Goal: Task Accomplishment & Management: Complete application form

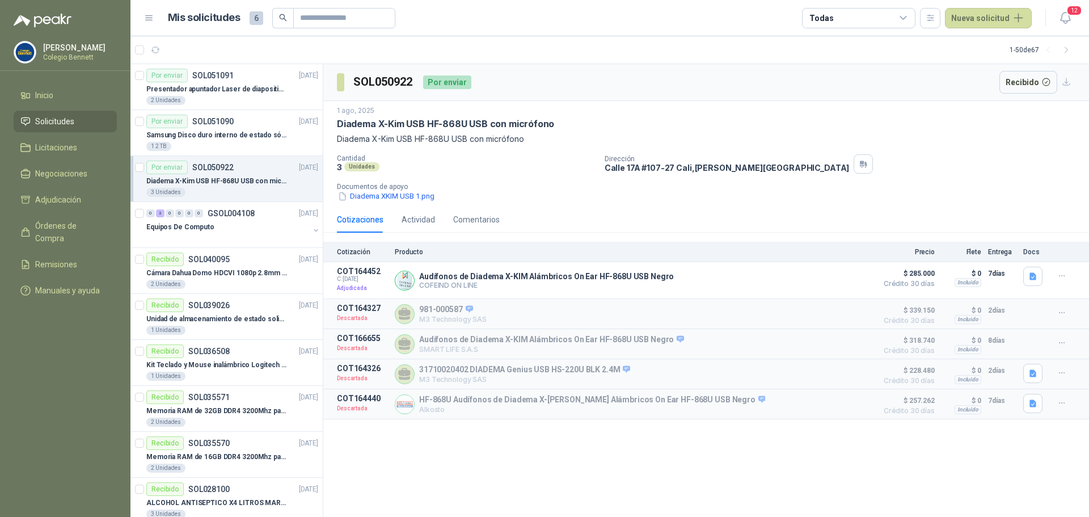
click at [275, 178] on p "Diadema X-Kim USB HF-868U USB con micrófono" at bounding box center [216, 181] width 141 height 11
click at [255, 125] on div "Por enviar SOL051090 [DATE]" at bounding box center [232, 122] width 172 height 14
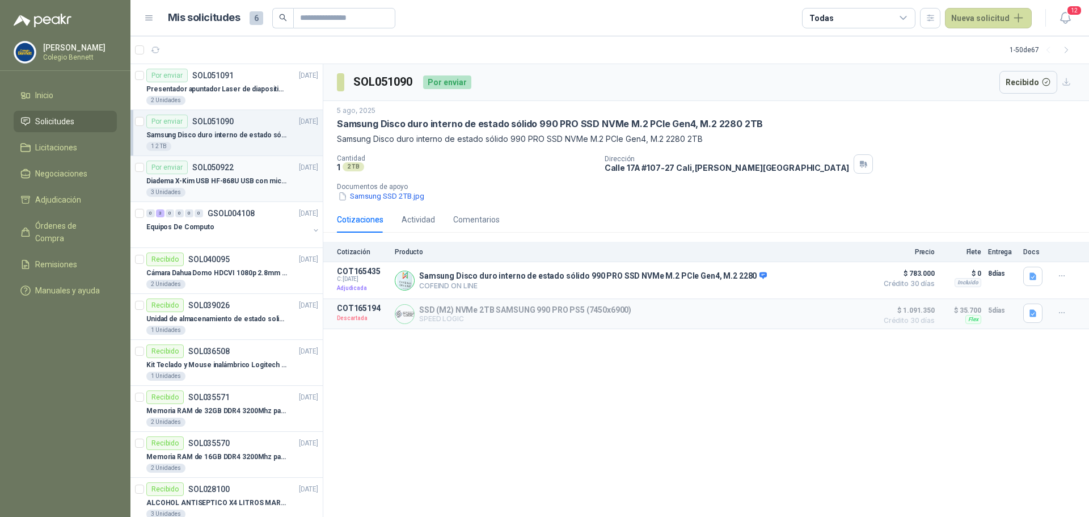
click at [247, 176] on p "Diadema X-Kim USB HF-868U USB con micrófono" at bounding box center [216, 181] width 141 height 11
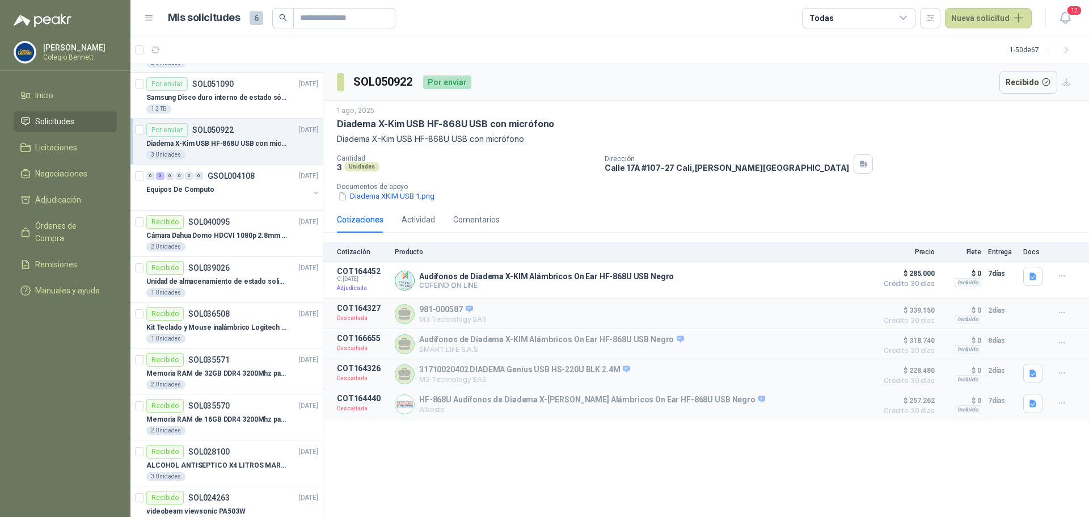
scroll to position [57, 0]
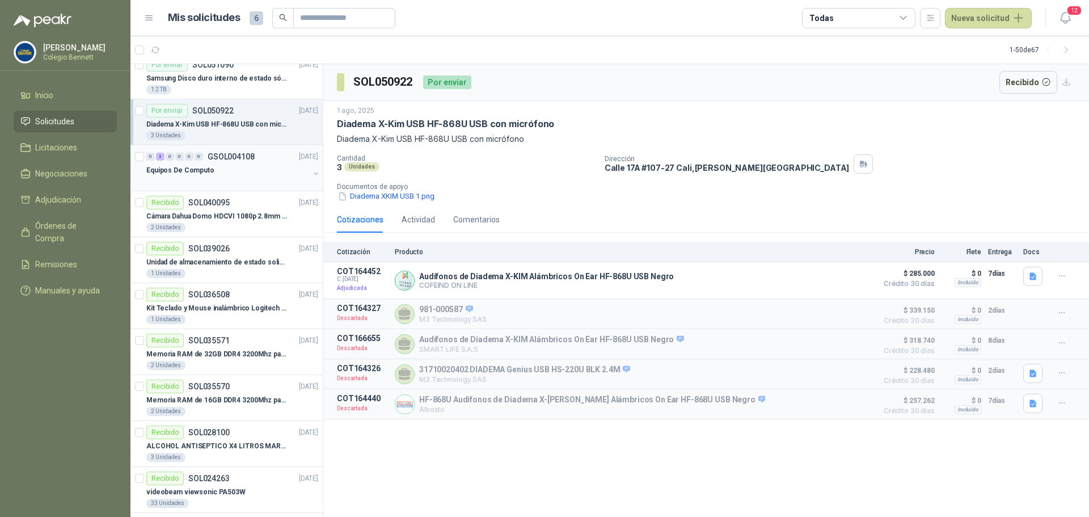
click at [244, 169] on div "Equipos De Computo" at bounding box center [227, 170] width 163 height 14
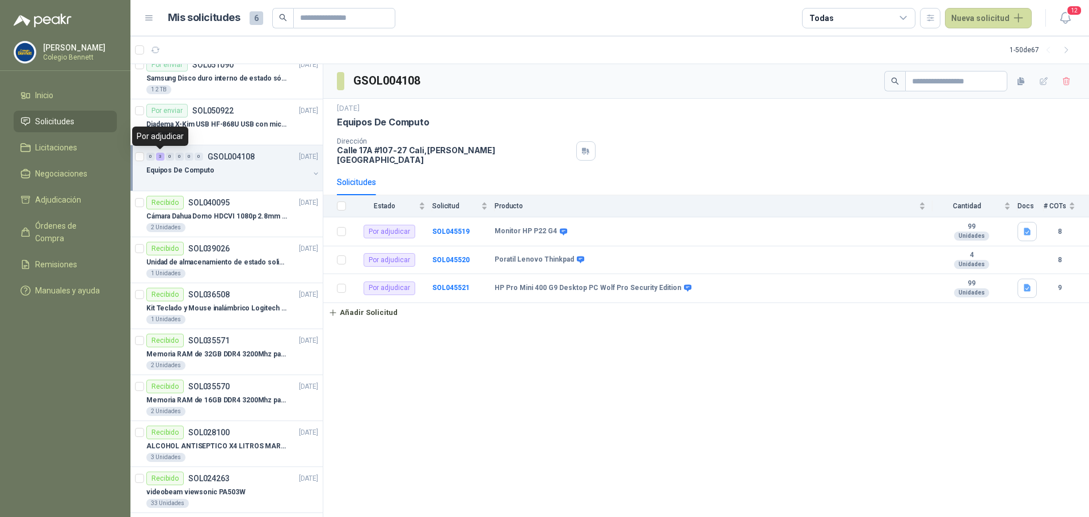
click at [159, 158] on div "3" at bounding box center [160, 157] width 9 height 8
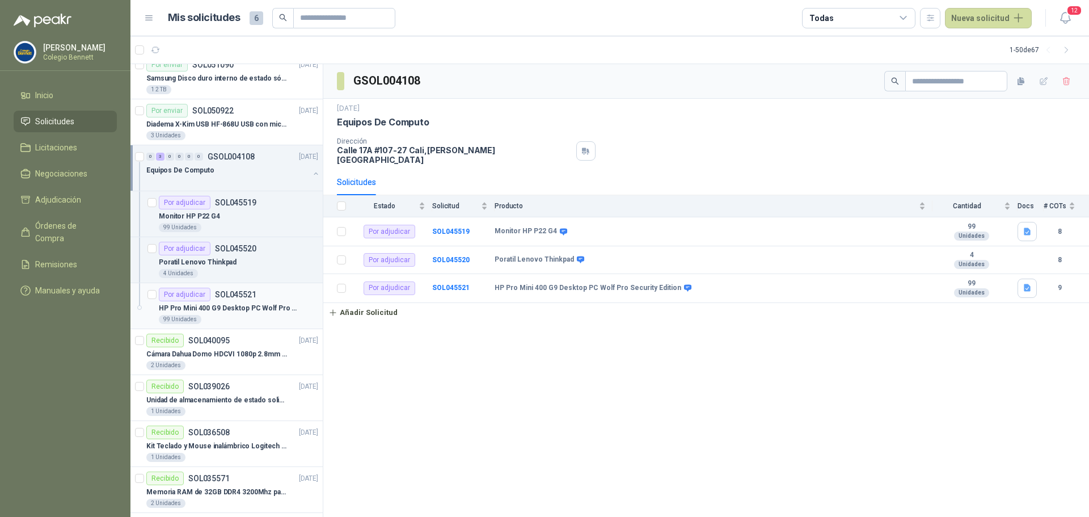
click at [261, 306] on p "HP Pro Mini 400 G9 Desktop PC Wolf Pro Security Edition" at bounding box center [229, 308] width 141 height 11
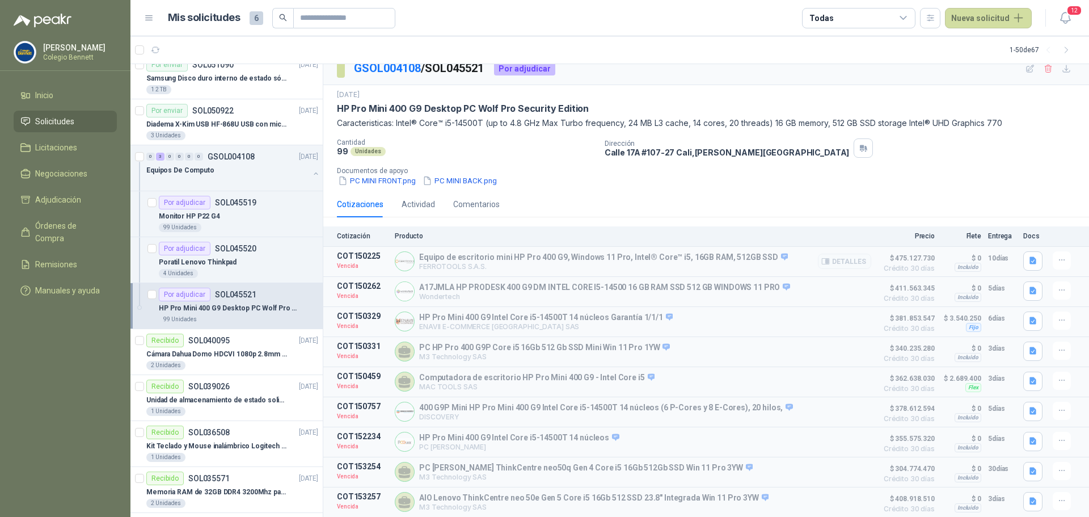
scroll to position [16, 0]
drag, startPoint x: 887, startPoint y: 467, endPoint x: 919, endPoint y: 471, distance: 32.6
click at [919, 471] on span "$ 304.774.470" at bounding box center [906, 469] width 57 height 14
drag, startPoint x: 420, startPoint y: 465, endPoint x: 492, endPoint y: 470, distance: 71.6
click at [493, 468] on p "PC [PERSON_NAME] ThinkCentre neo50q Gen 4 Core i5 16Gb 512Gb SSD Win 11 Pro 3YW" at bounding box center [585, 468] width 333 height 10
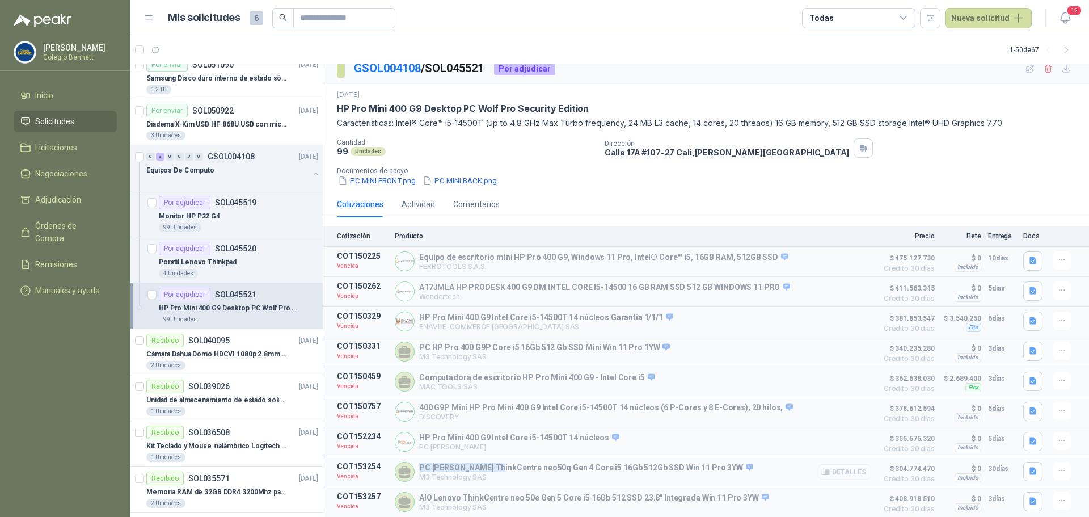
click at [844, 473] on button "Detalles" at bounding box center [844, 471] width 53 height 15
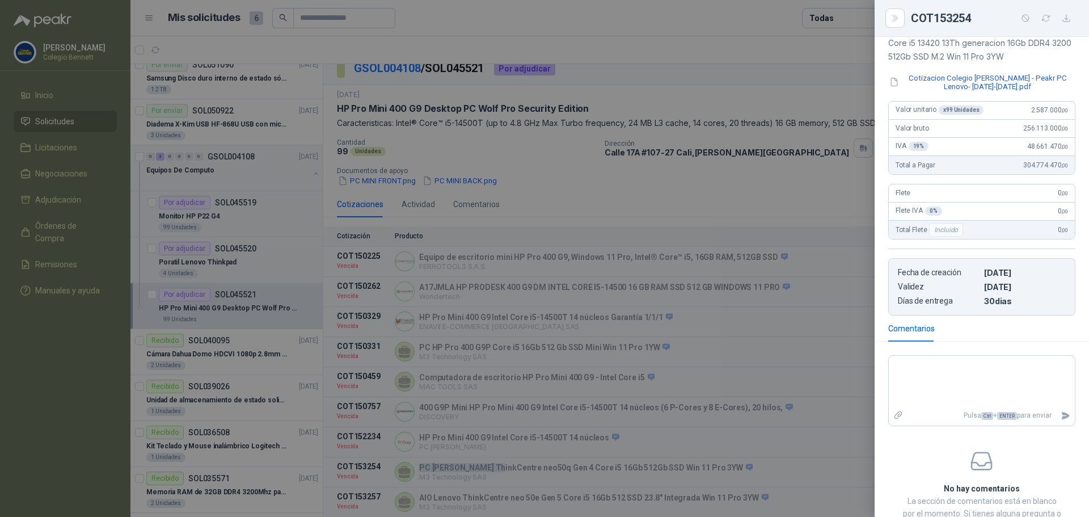
scroll to position [0, 0]
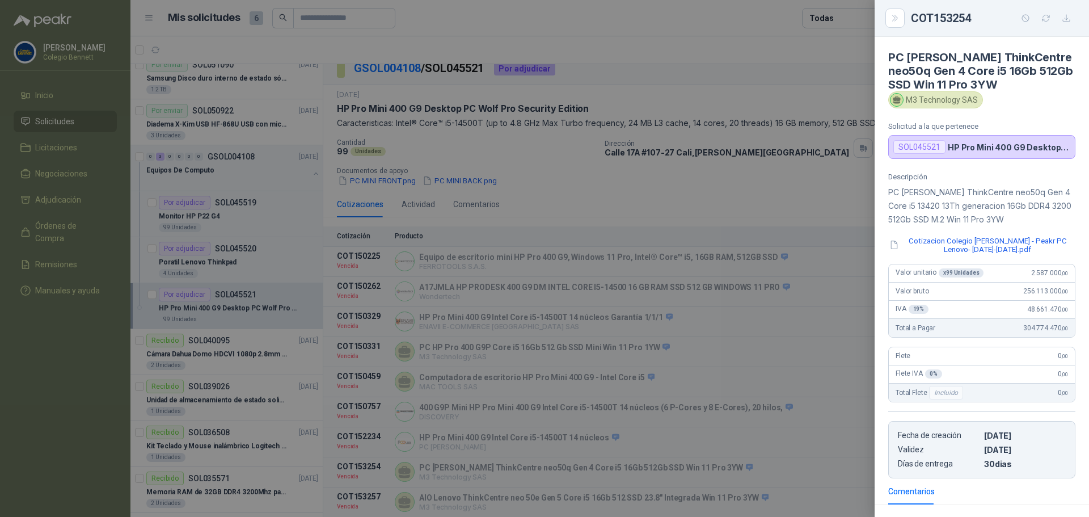
click at [814, 450] on div at bounding box center [544, 258] width 1089 height 517
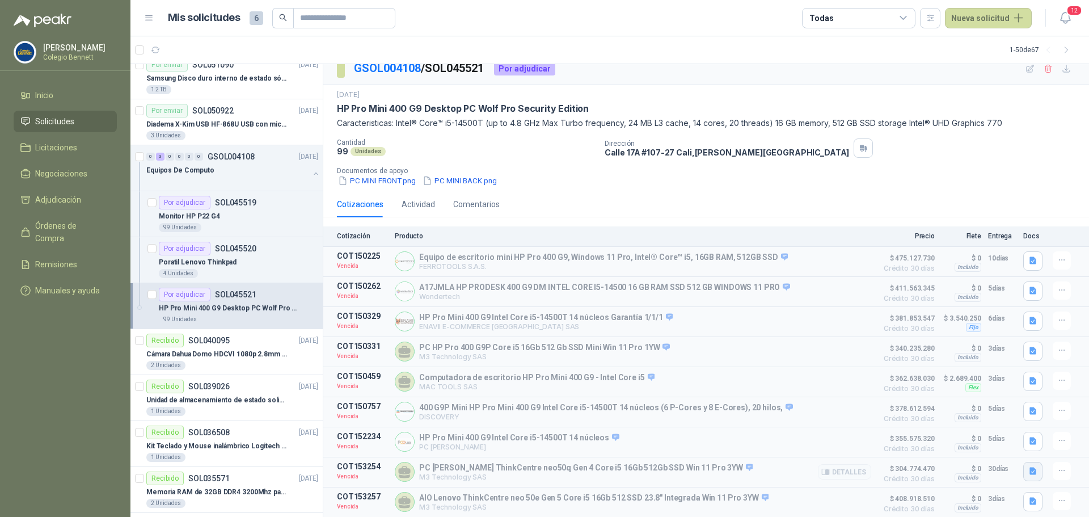
click at [1028, 466] on icon "button" at bounding box center [1033, 471] width 10 height 10
click at [1001, 446] on button "Cotizacion Colegio [PERSON_NAME] - Peakr PC Lenovo- [DATE]-[DATE].pdf" at bounding box center [894, 445] width 261 height 12
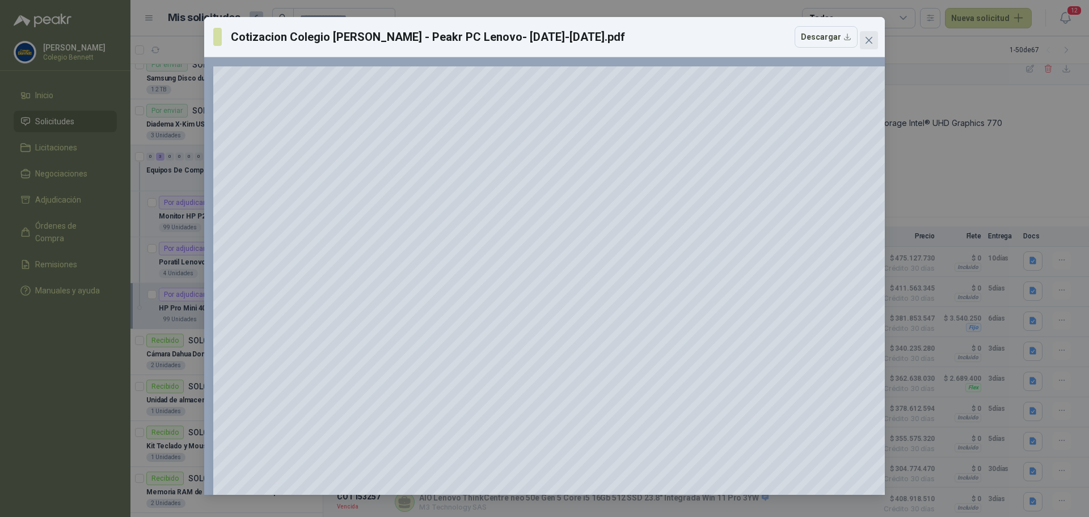
click at [871, 43] on icon "close" at bounding box center [868, 40] width 7 height 7
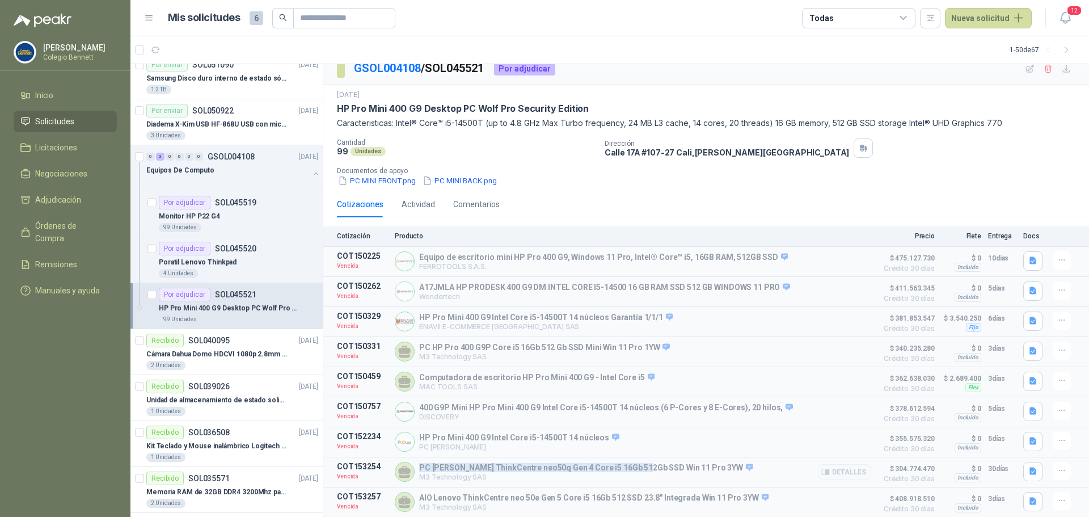
drag, startPoint x: 421, startPoint y: 467, endPoint x: 641, endPoint y: 467, distance: 220.0
click at [641, 467] on p "PC [PERSON_NAME] ThinkCentre neo50q Gen 4 Core i5 16Gb 512Gb SSD Win 11 Pro 3YW" at bounding box center [585, 468] width 333 height 10
copy p "PC [PERSON_NAME] ThinkCentre neo50q Gen 4 Core i5 16Gb 512Gb SSD"
click at [598, 468] on p "PC [PERSON_NAME] ThinkCentre neo50q Gen 4 Core i5 16Gb 512Gb SSD Win 11 Pro 3YW" at bounding box center [585, 468] width 333 height 10
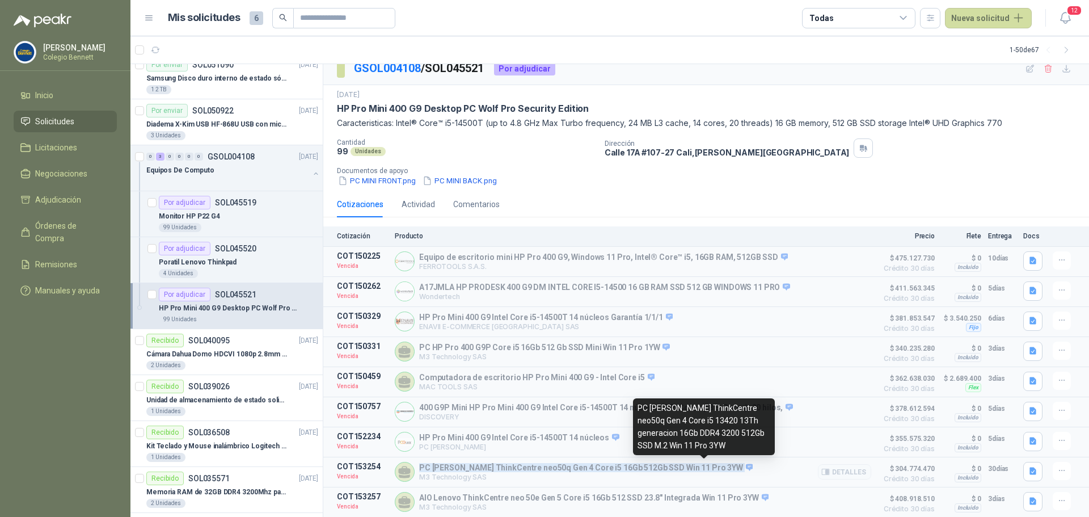
drag, startPoint x: 420, startPoint y: 466, endPoint x: 700, endPoint y: 468, distance: 280.7
click at [701, 468] on p "PC [PERSON_NAME] ThinkCentre neo50q Gen 4 Core i5 16Gb 512Gb SSD Win 11 Pro 3YW" at bounding box center [585, 468] width 333 height 10
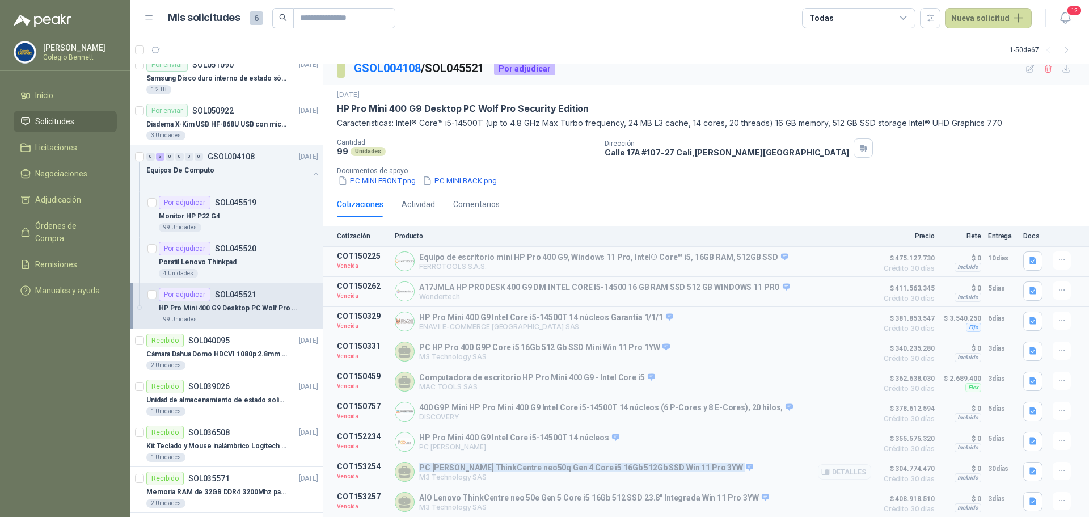
copy p "PC [PERSON_NAME] ThinkCentre neo50q Gen 4 Core i5 16Gb 512Gb SSD Win 11 Pro 3YW"
click at [75, 90] on li "Inicio" at bounding box center [65, 95] width 90 height 12
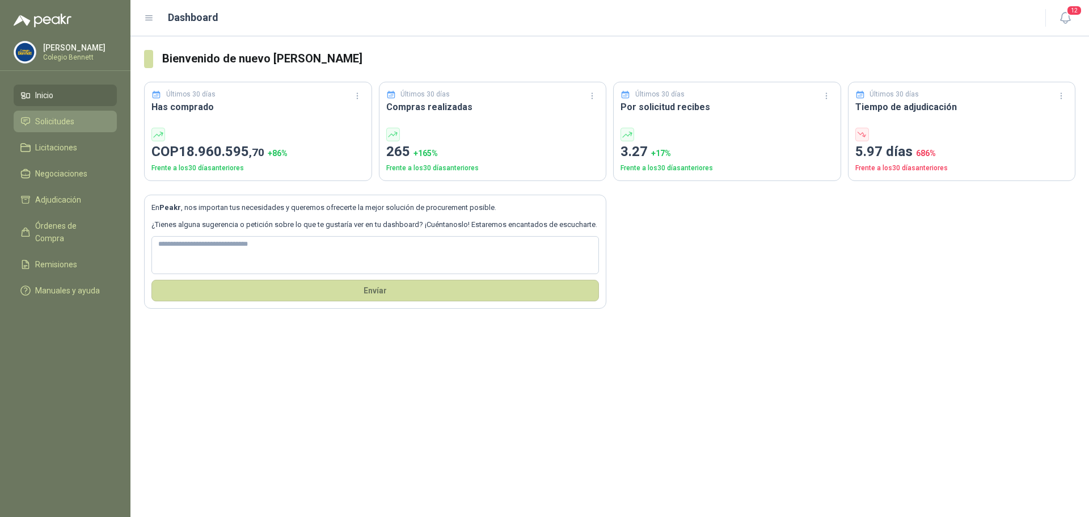
click at [80, 120] on li "Solicitudes" at bounding box center [65, 121] width 90 height 12
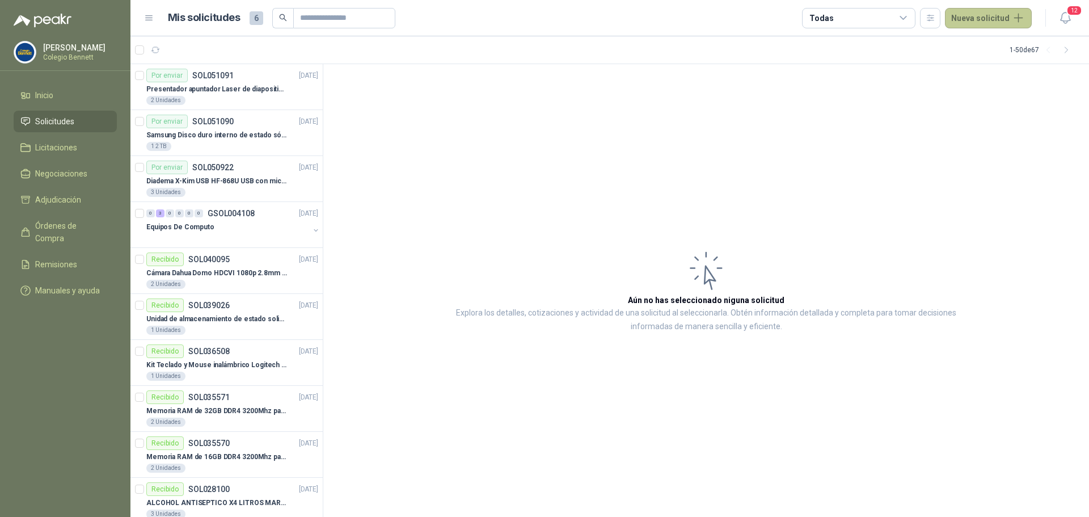
click at [983, 18] on button "Nueva solicitud" at bounding box center [988, 18] width 87 height 20
click at [984, 45] on link "Solicitud" at bounding box center [1001, 46] width 96 height 20
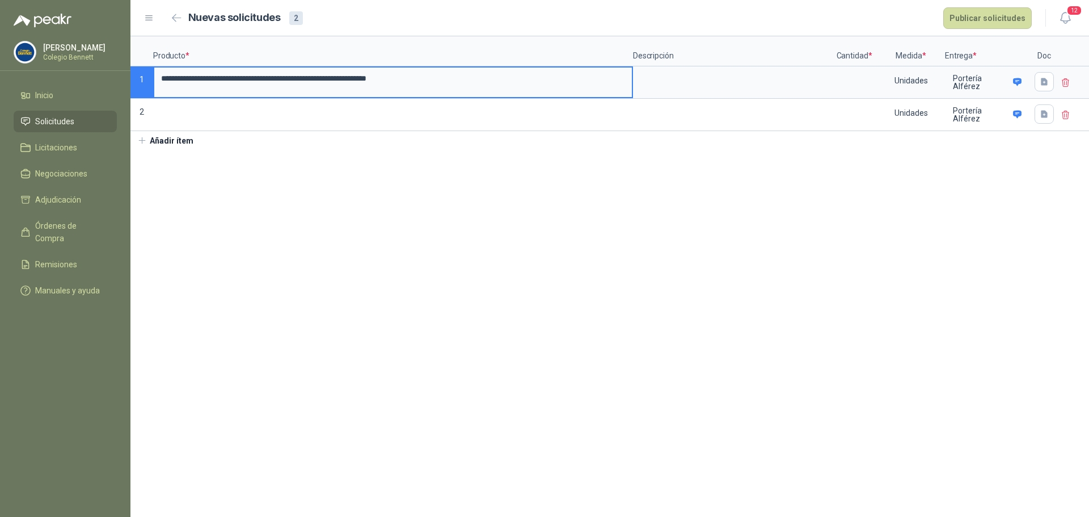
click at [496, 75] on input "**********" at bounding box center [392, 78] width 477 height 22
click at [281, 82] on input "**********" at bounding box center [392, 78] width 477 height 22
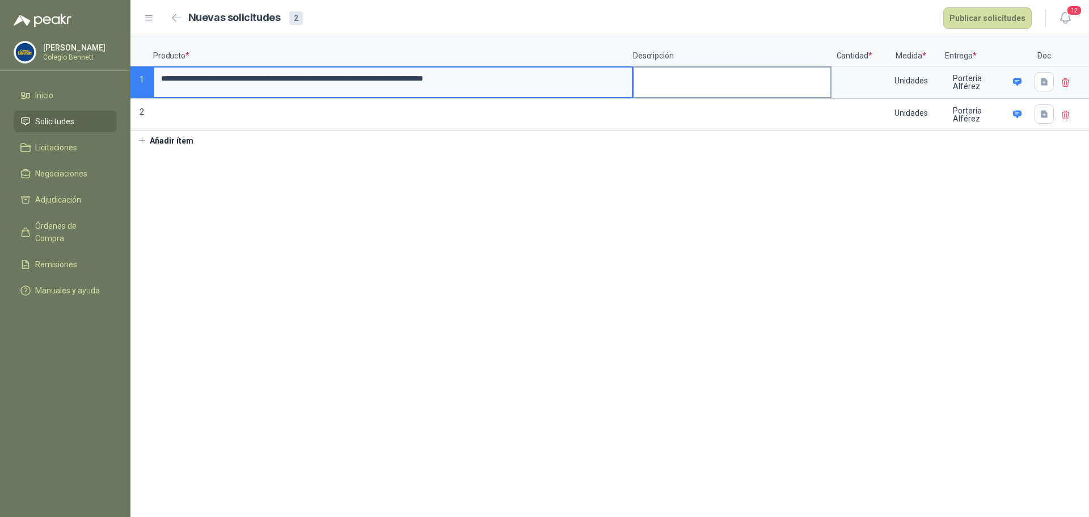
type input "**********"
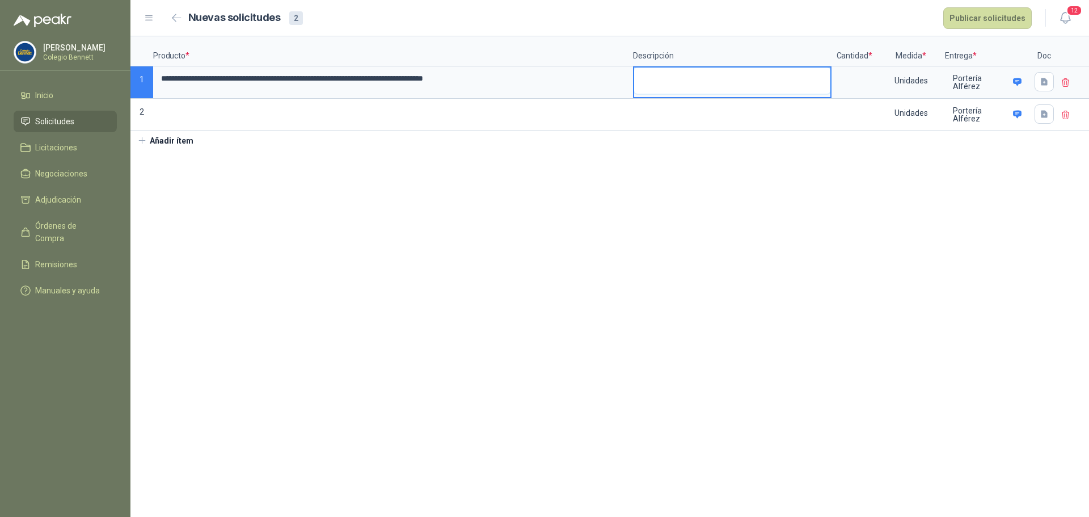
click at [667, 77] on textarea at bounding box center [732, 80] width 196 height 26
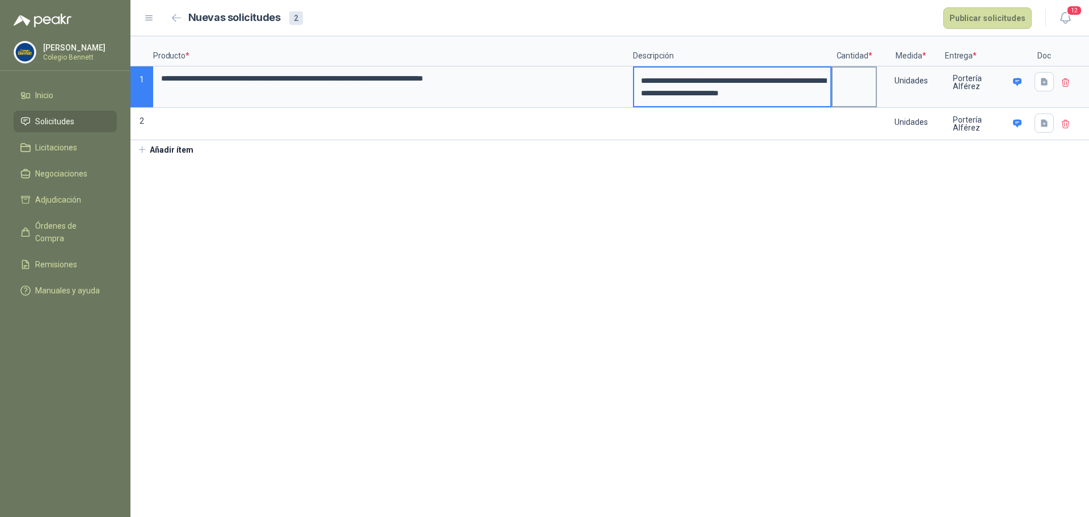
click at [866, 82] on input at bounding box center [853, 78] width 43 height 22
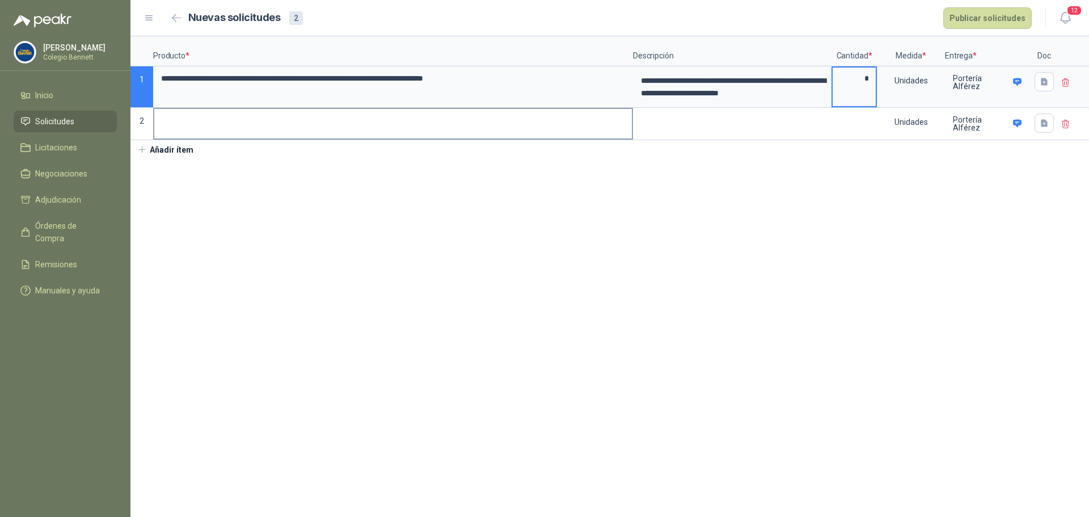
type input "*"
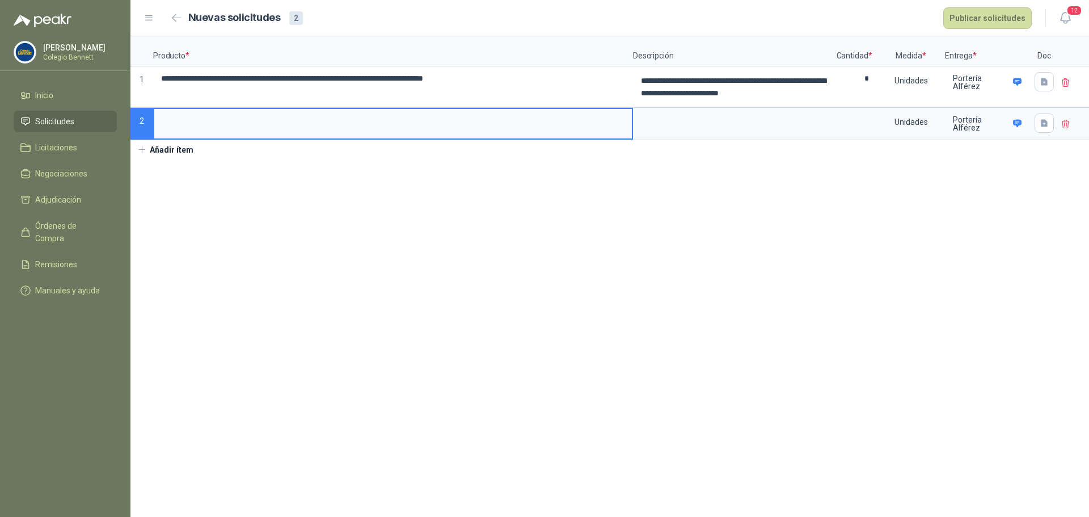
click at [173, 130] on input at bounding box center [392, 120] width 477 height 22
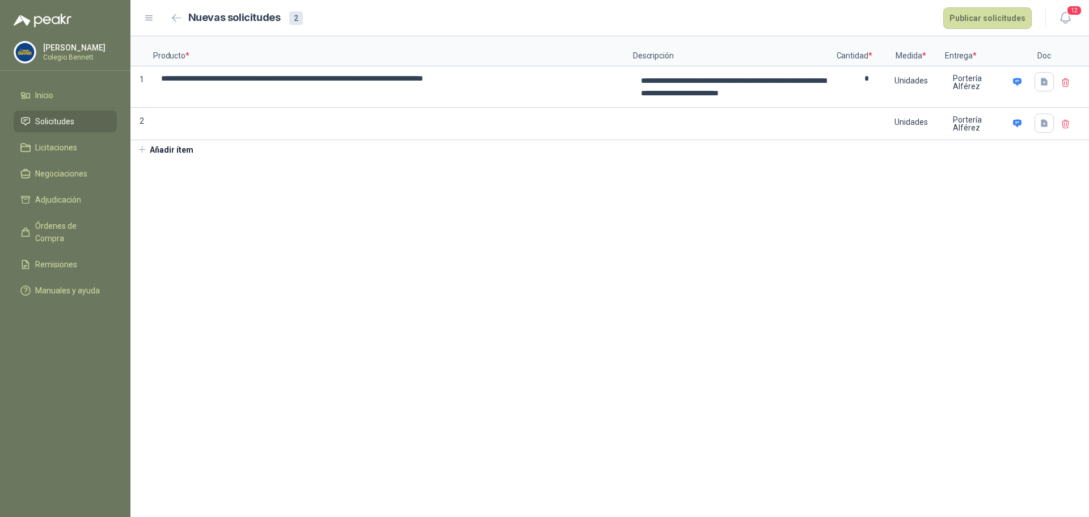
drag, startPoint x: 483, startPoint y: 0, endPoint x: 89, endPoint y: 79, distance: 402.0
click at [89, 79] on menu "[PERSON_NAME] Colegio [PERSON_NAME] Inicio Solicitudes Licitaciones Negociacion…" at bounding box center [65, 258] width 130 height 517
click at [211, 120] on input at bounding box center [392, 120] width 477 height 22
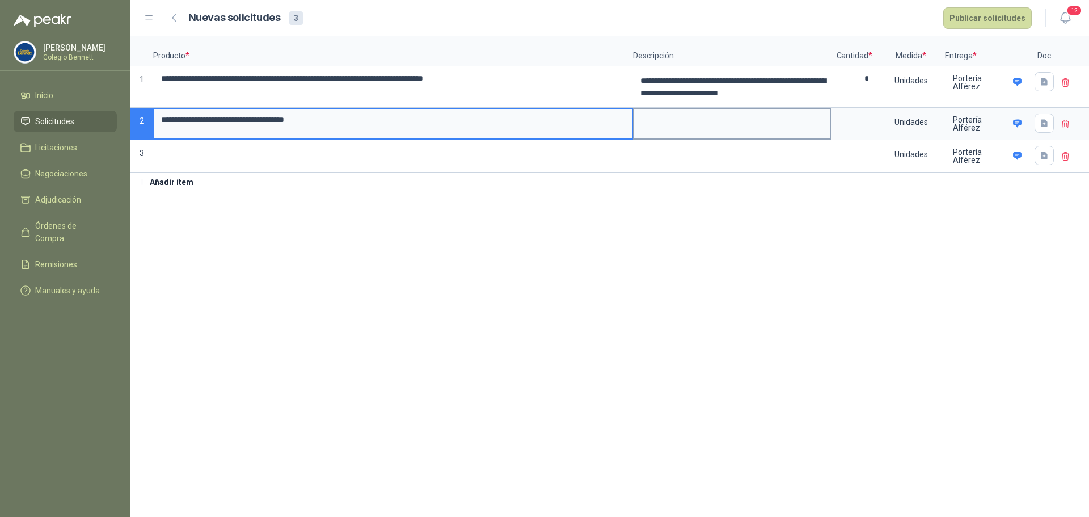
click at [762, 136] on div at bounding box center [732, 124] width 198 height 32
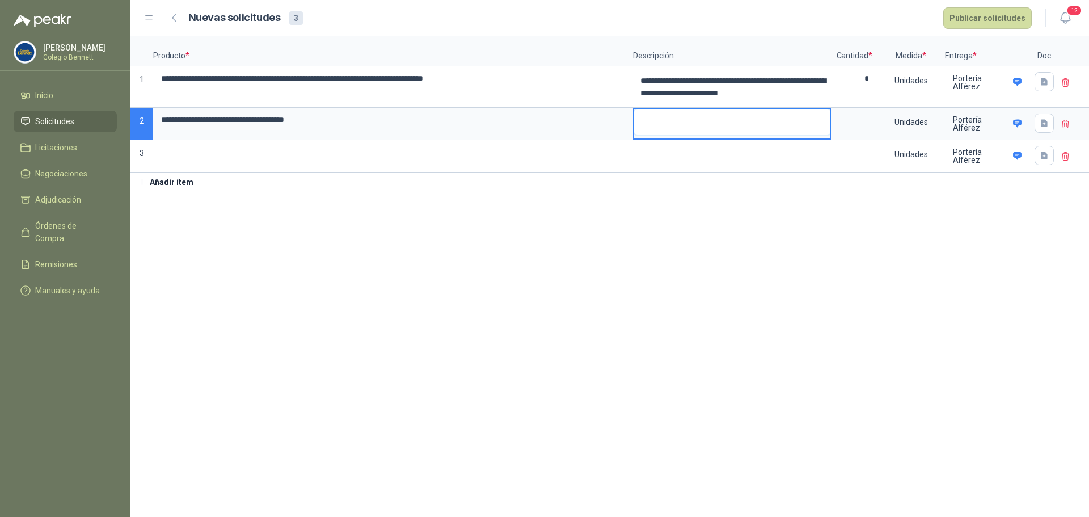
click at [759, 123] on textarea at bounding box center [732, 122] width 196 height 26
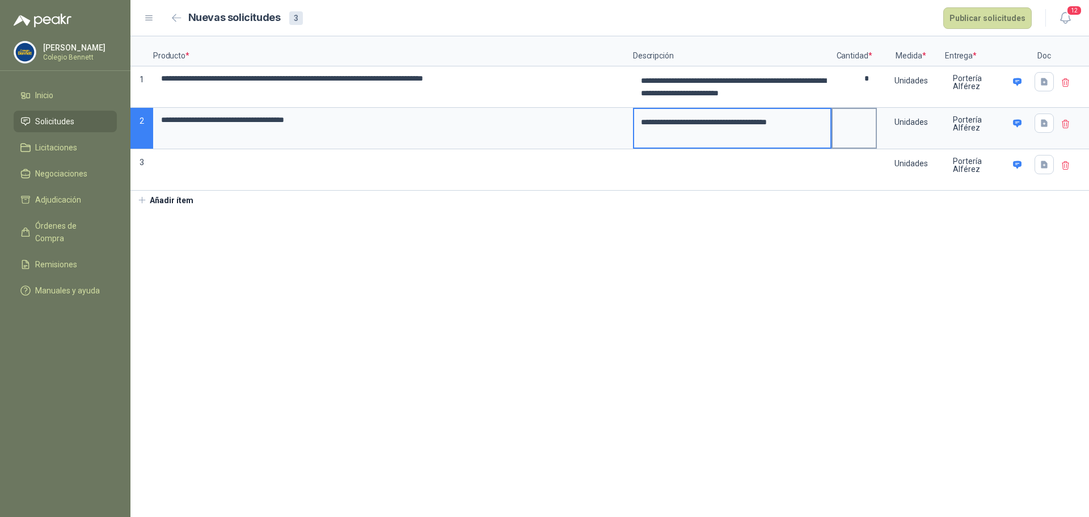
type textarea "**********"
click at [858, 131] on input at bounding box center [853, 120] width 43 height 22
type input "*"
type textarea "**********"
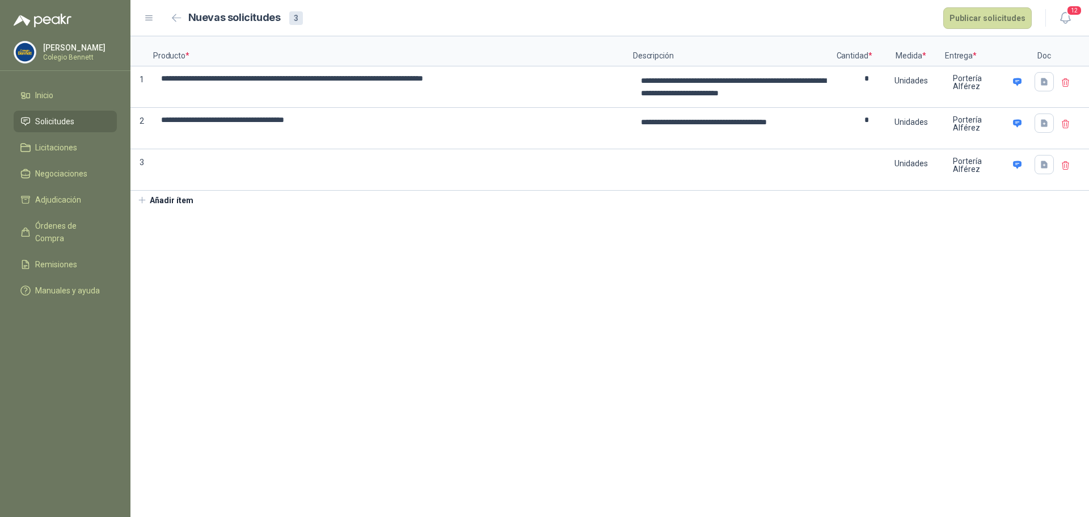
click at [841, 300] on section "**********" at bounding box center [609, 276] width 958 height 480
click at [1044, 83] on icon "button" at bounding box center [1043, 81] width 7 height 7
type textarea "**********"
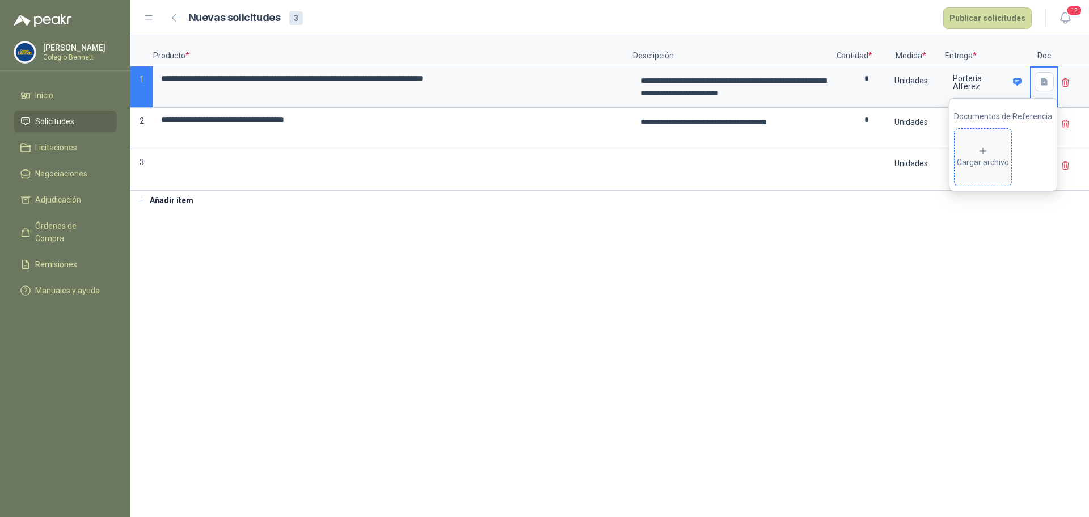
click at [992, 161] on div "Cargar archivo" at bounding box center [982, 157] width 52 height 23
type textarea "**********"
drag, startPoint x: 805, startPoint y: 252, endPoint x: 998, endPoint y: 183, distance: 205.5
click at [806, 252] on section "**********" at bounding box center [609, 276] width 958 height 480
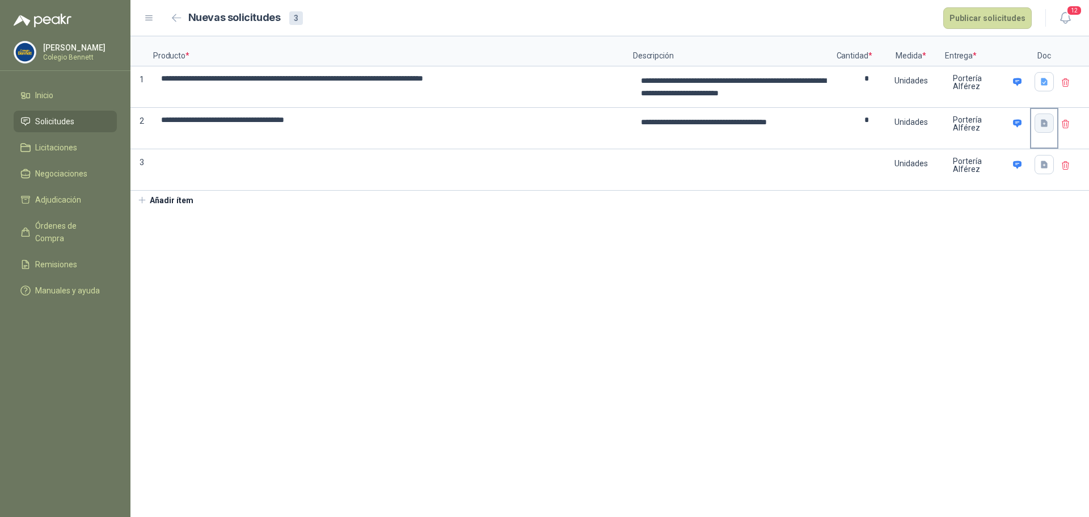
click at [1043, 125] on icon "button" at bounding box center [1043, 122] width 7 height 7
type textarea "**********"
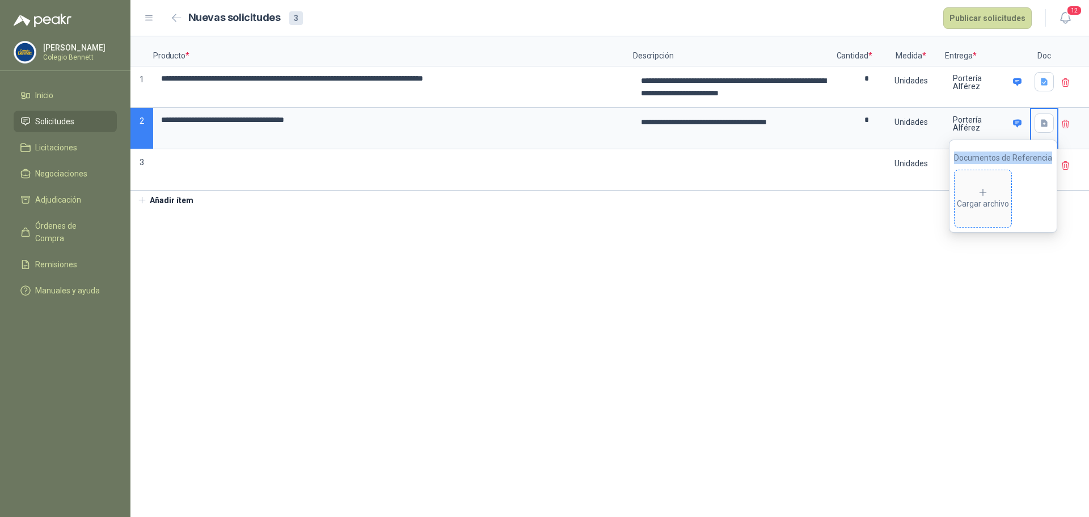
click at [985, 195] on icon at bounding box center [982, 192] width 10 height 10
type textarea "**********"
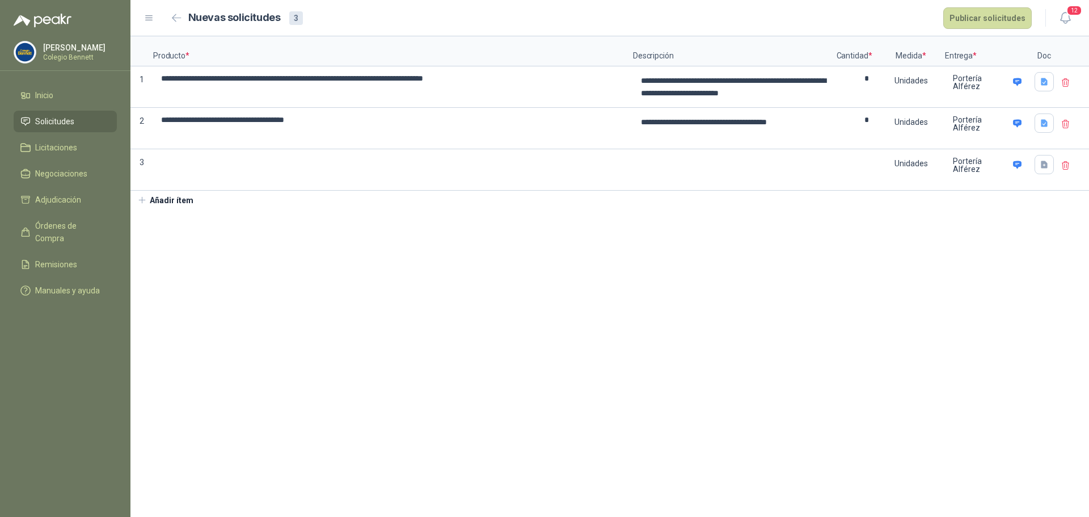
click at [854, 307] on section "**********" at bounding box center [609, 276] width 958 height 480
click at [997, 20] on button "Publicar solicitudes" at bounding box center [987, 18] width 88 height 22
type textarea "**********"
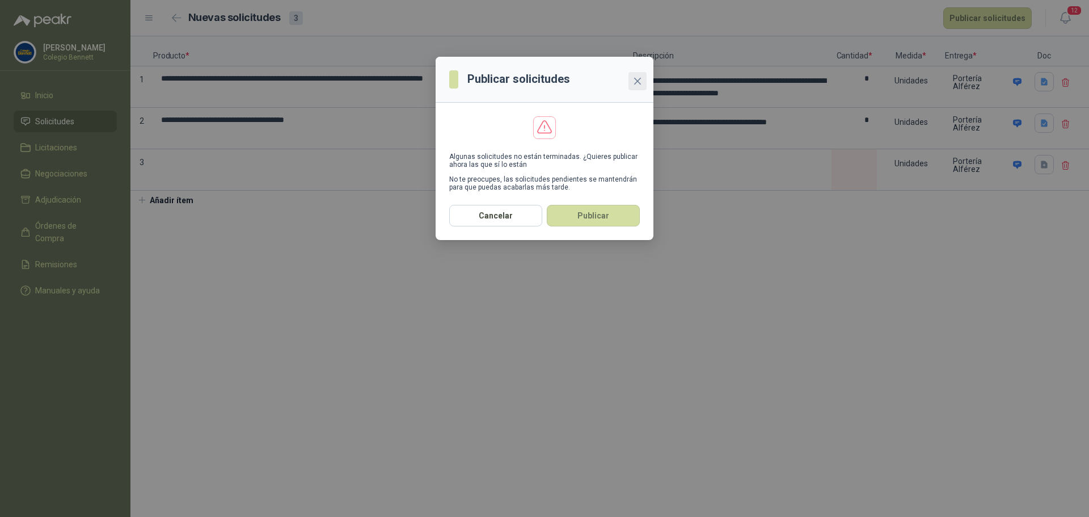
click at [634, 83] on icon "close" at bounding box center [637, 81] width 9 height 9
type textarea "**********"
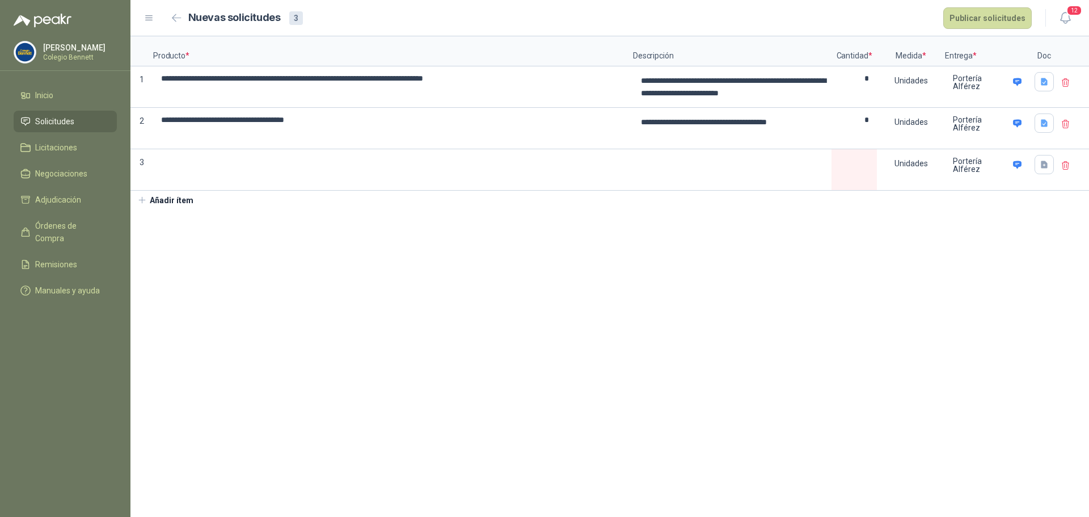
click at [1066, 170] on icon at bounding box center [1065, 166] width 7 height 8
type textarea "**********"
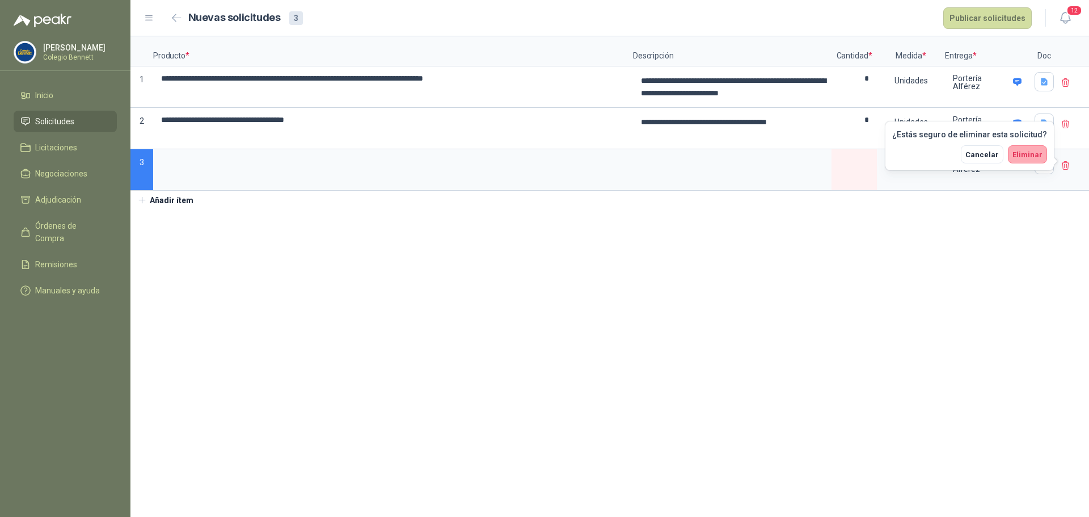
click at [1044, 154] on button "Eliminar" at bounding box center [1026, 154] width 39 height 18
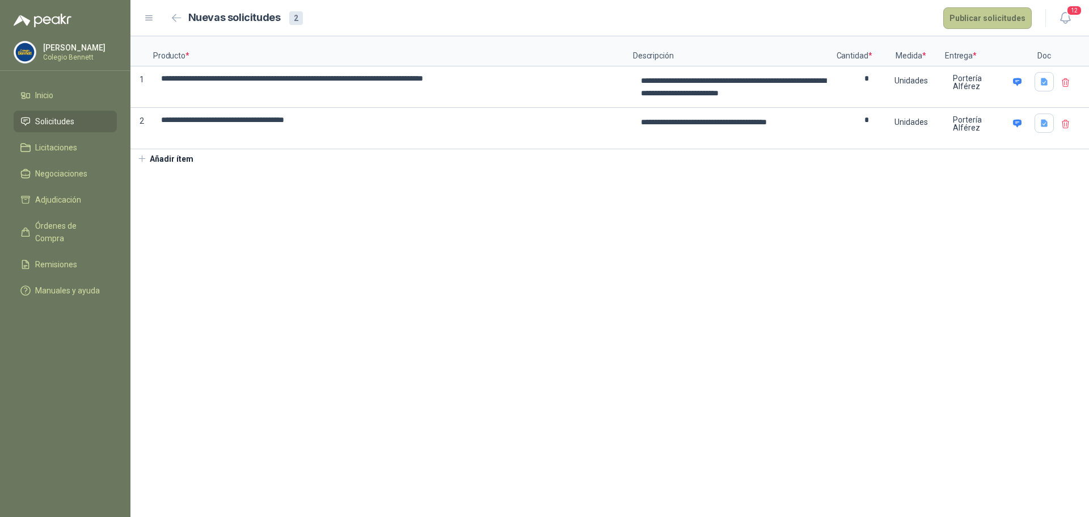
click at [998, 15] on button "Publicar solicitudes" at bounding box center [987, 18] width 88 height 22
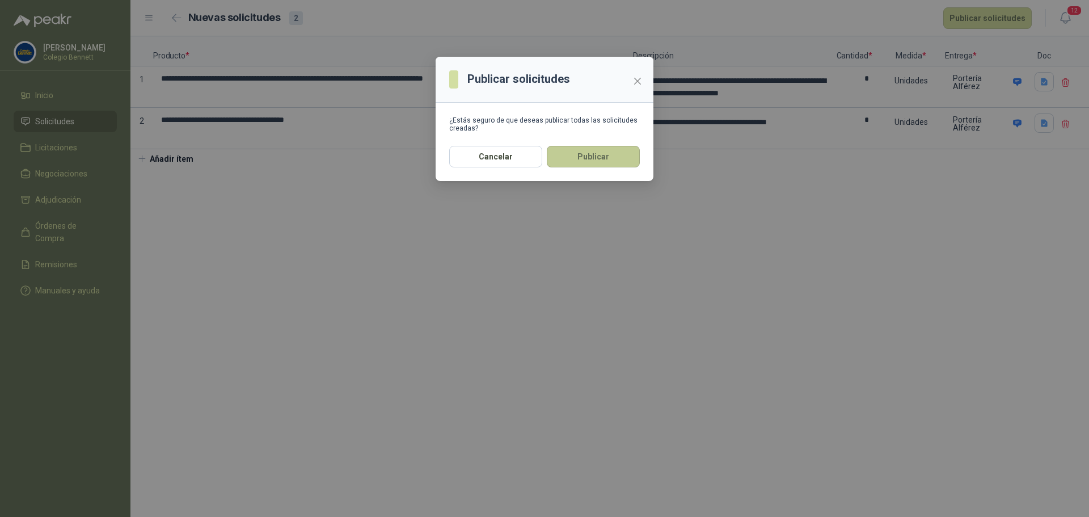
click at [601, 155] on button "Publicar" at bounding box center [593, 157] width 93 height 22
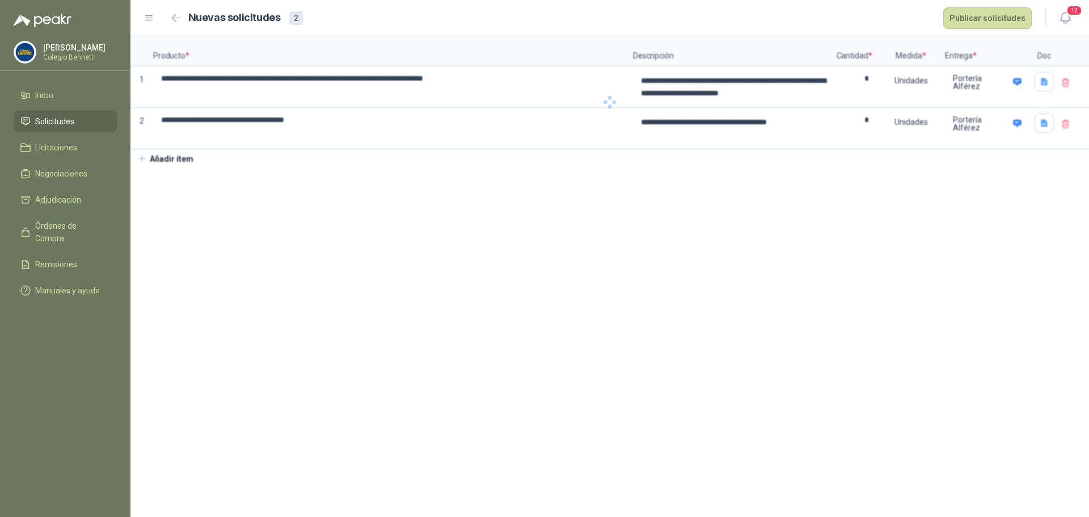
type textarea "**********"
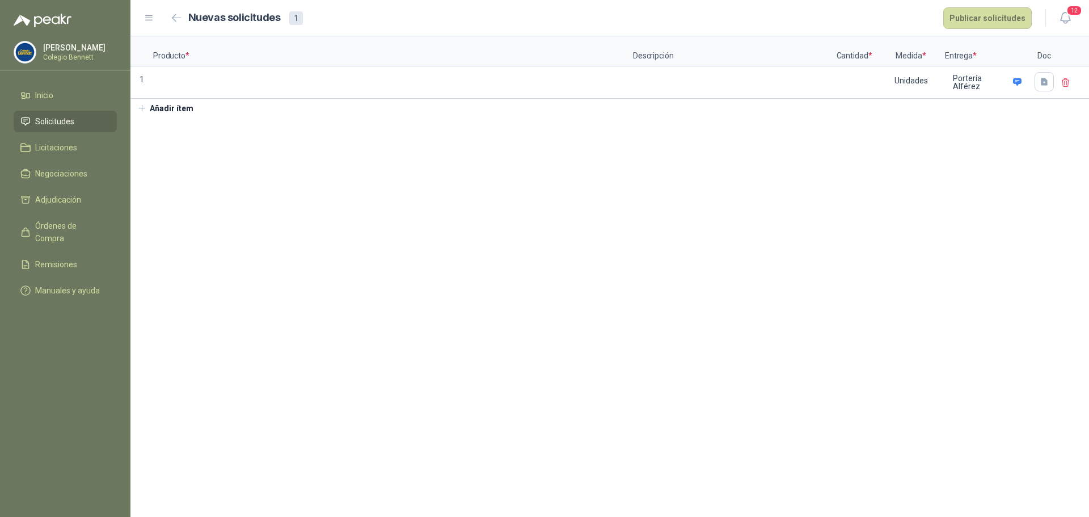
click at [68, 117] on span "Solicitudes" at bounding box center [54, 121] width 39 height 12
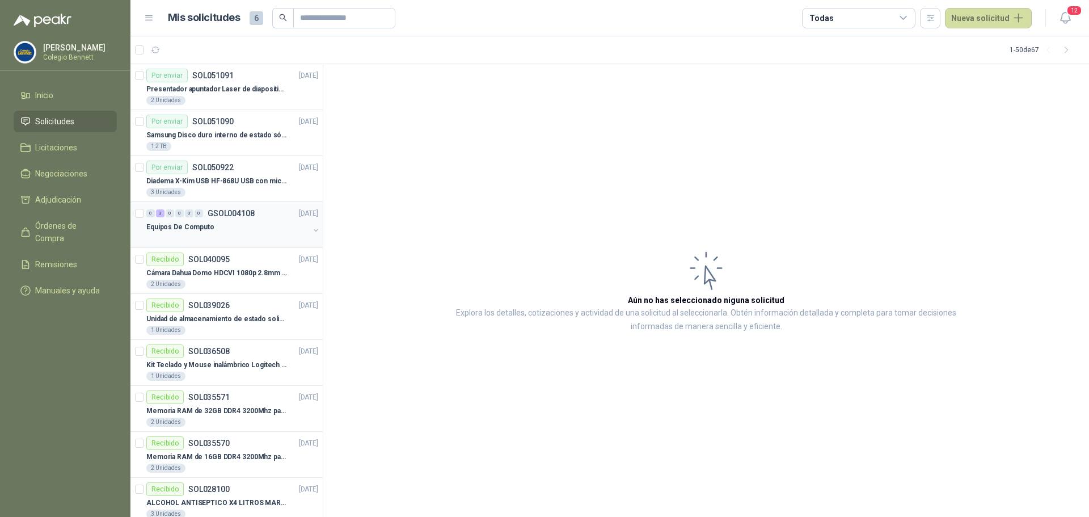
click at [230, 216] on p "GSOL004108" at bounding box center [231, 213] width 47 height 8
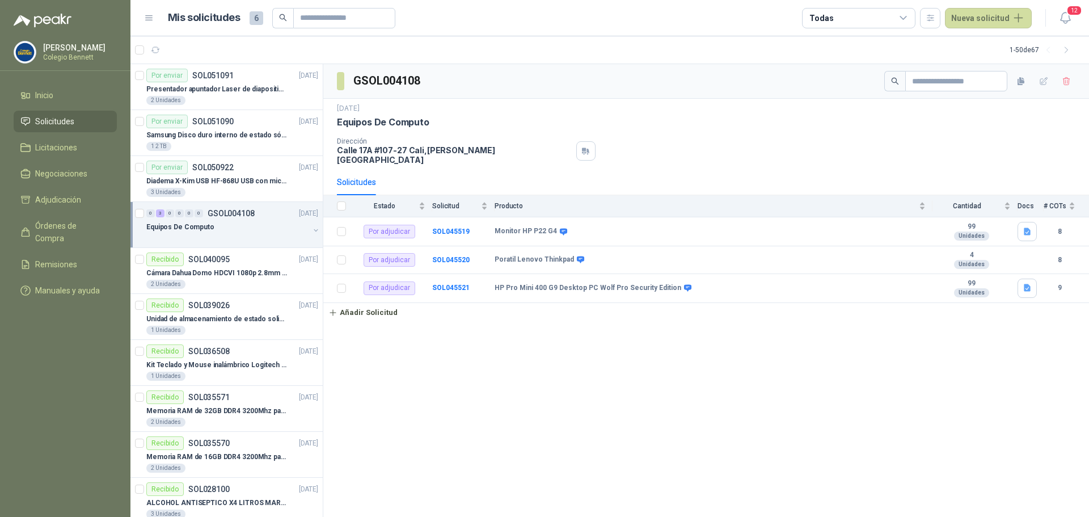
click at [56, 123] on span "Solicitudes" at bounding box center [54, 121] width 39 height 12
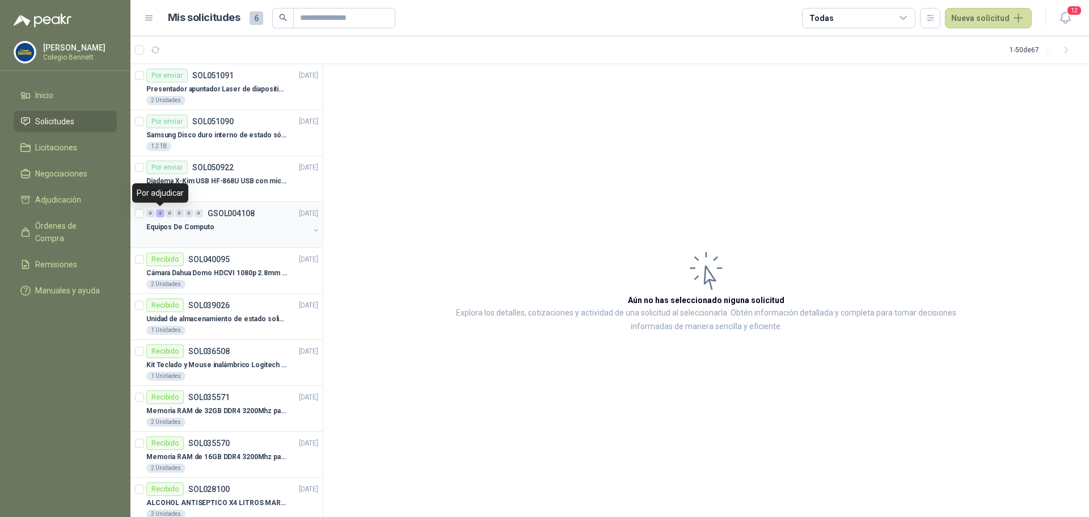
click at [161, 214] on div "3" at bounding box center [160, 213] width 9 height 8
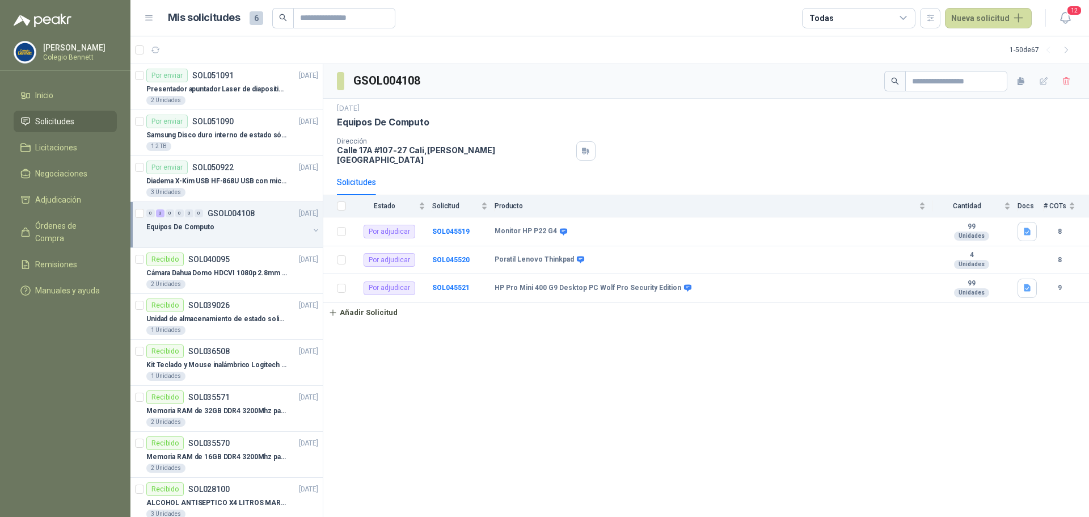
click at [62, 121] on span "Solicitudes" at bounding box center [54, 121] width 39 height 12
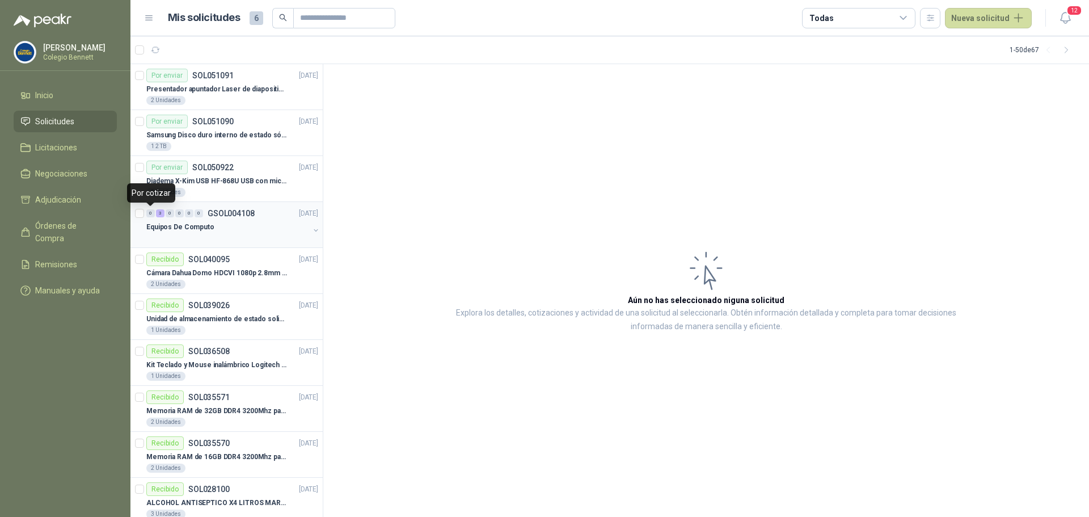
click at [153, 211] on div "0" at bounding box center [150, 213] width 9 height 8
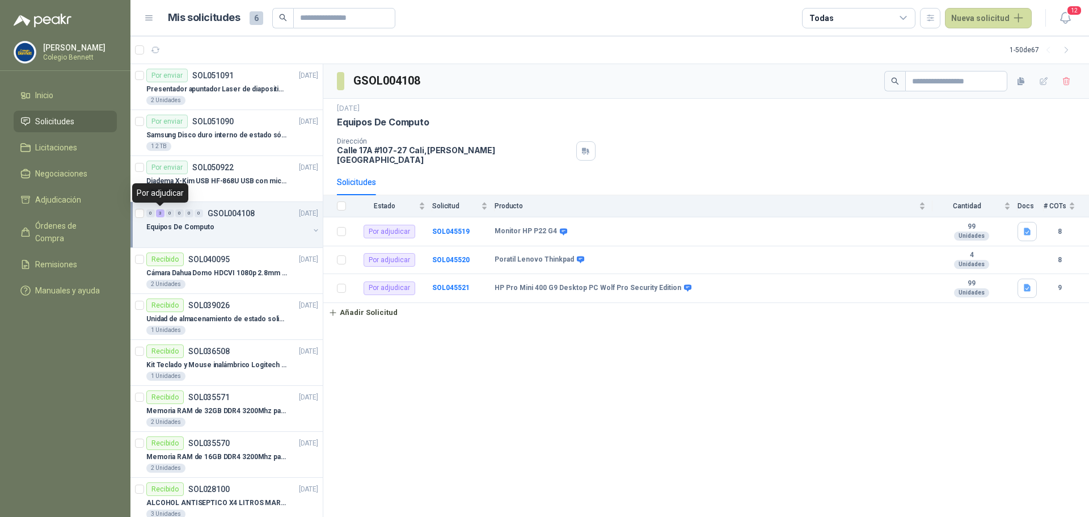
click at [162, 211] on div "3" at bounding box center [160, 213] width 9 height 8
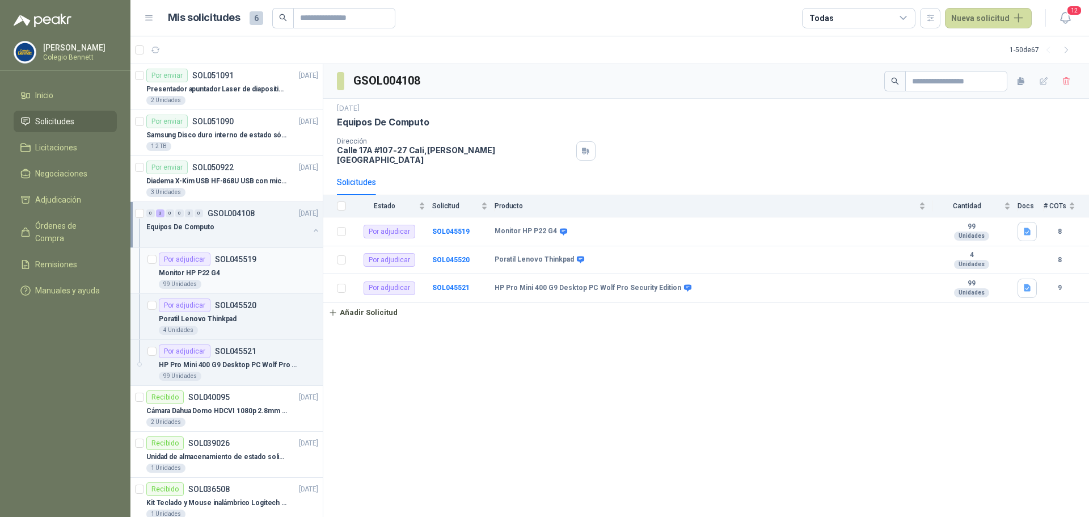
click at [242, 259] on p "SOL045519" at bounding box center [235, 259] width 41 height 8
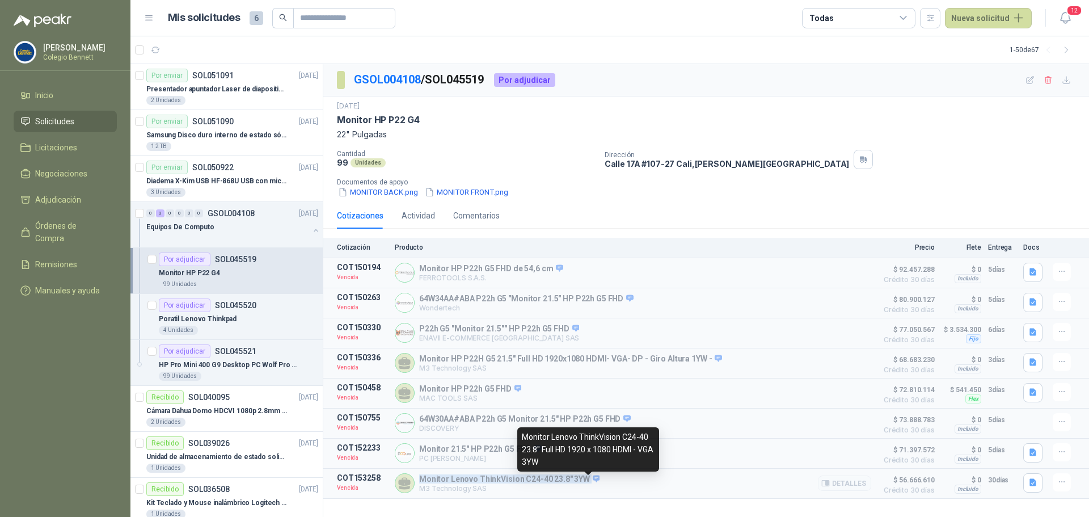
drag, startPoint x: 420, startPoint y: 484, endPoint x: 582, endPoint y: 478, distance: 162.2
click at [583, 478] on p "Monitor Lenovo ThinkVision C24-40 23.8" 3YW" at bounding box center [509, 479] width 180 height 10
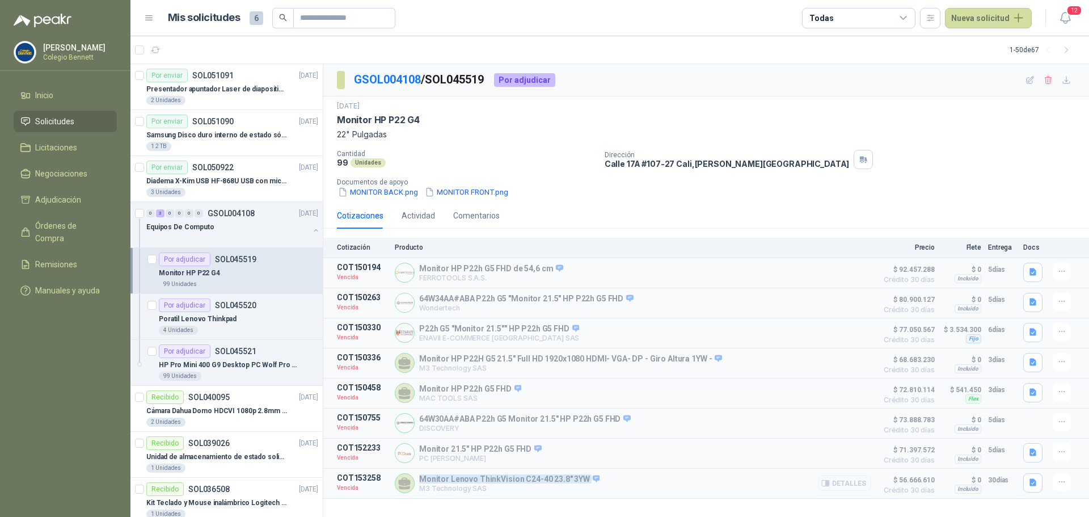
copy p "Monitor Lenovo ThinkVision C24-40 23.8" 3YW"
click at [246, 268] on div "Monitor HP P22 G4" at bounding box center [238, 273] width 159 height 14
click at [248, 266] on div "Monitor HP P22 G4" at bounding box center [238, 273] width 159 height 14
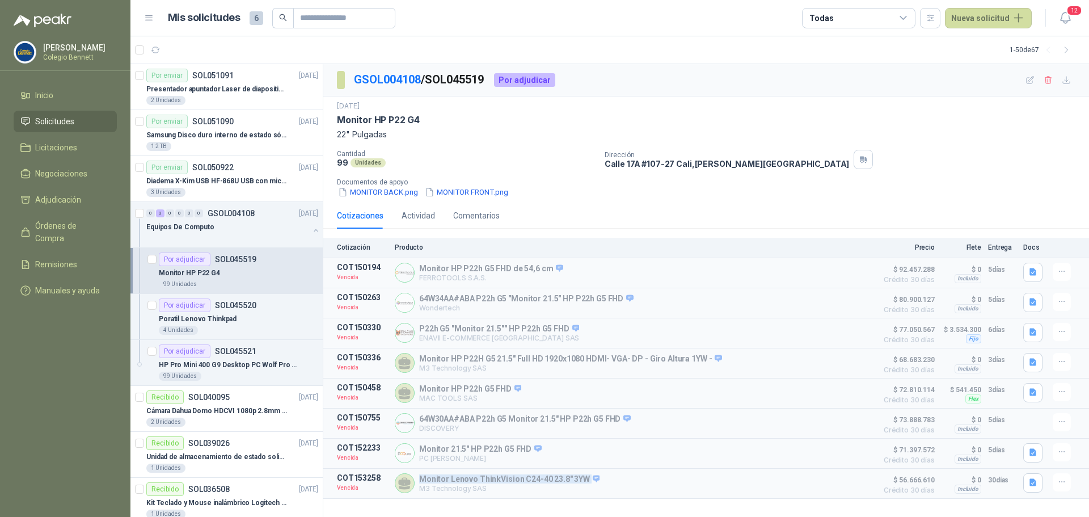
click at [248, 266] on div "Monitor HP P22 G4" at bounding box center [238, 273] width 159 height 14
click at [250, 266] on div "Monitor HP P22 G4" at bounding box center [238, 273] width 159 height 14
click at [264, 366] on p "HP Pro Mini 400 G9 Desktop PC Wolf Pro Security Edition" at bounding box center [229, 364] width 141 height 11
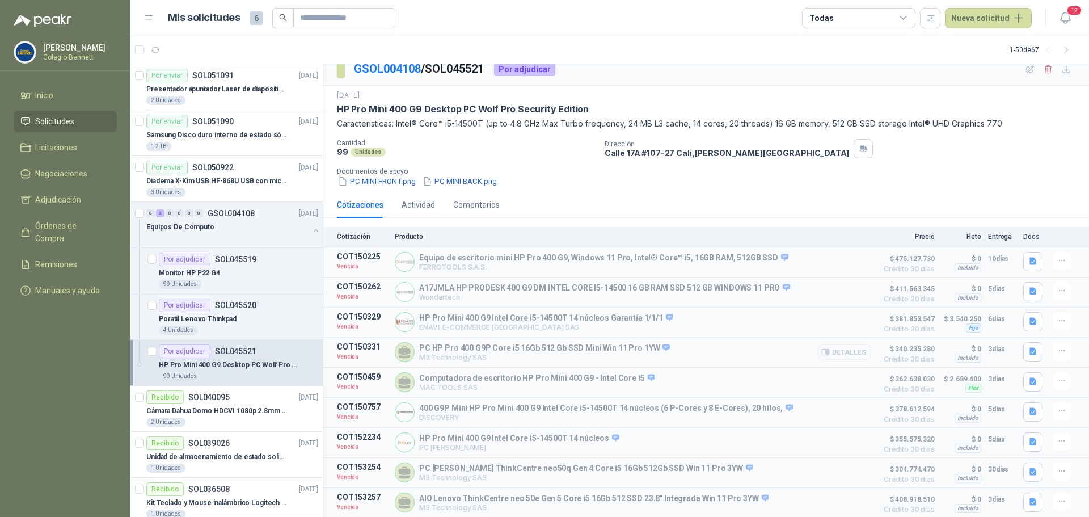
scroll to position [16, 0]
click at [1028, 475] on icon "button" at bounding box center [1033, 471] width 10 height 10
click at [996, 446] on button "Cotizacion Colegio [PERSON_NAME] - Peakr PC Lenovo- [DATE]-[DATE].pdf" at bounding box center [894, 445] width 261 height 12
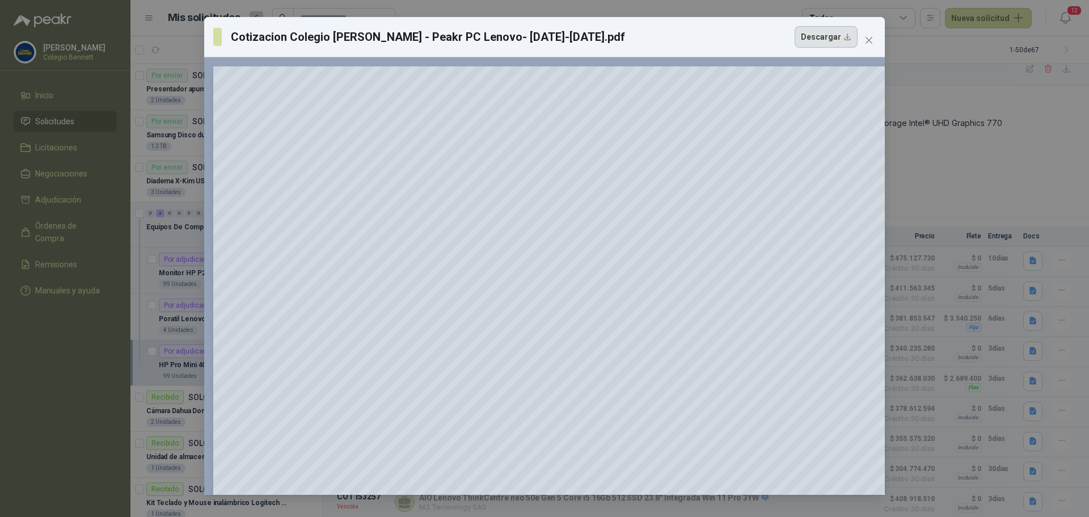
click at [832, 34] on button "Descargar" at bounding box center [825, 37] width 63 height 22
click at [868, 40] on icon "close" at bounding box center [868, 40] width 7 height 7
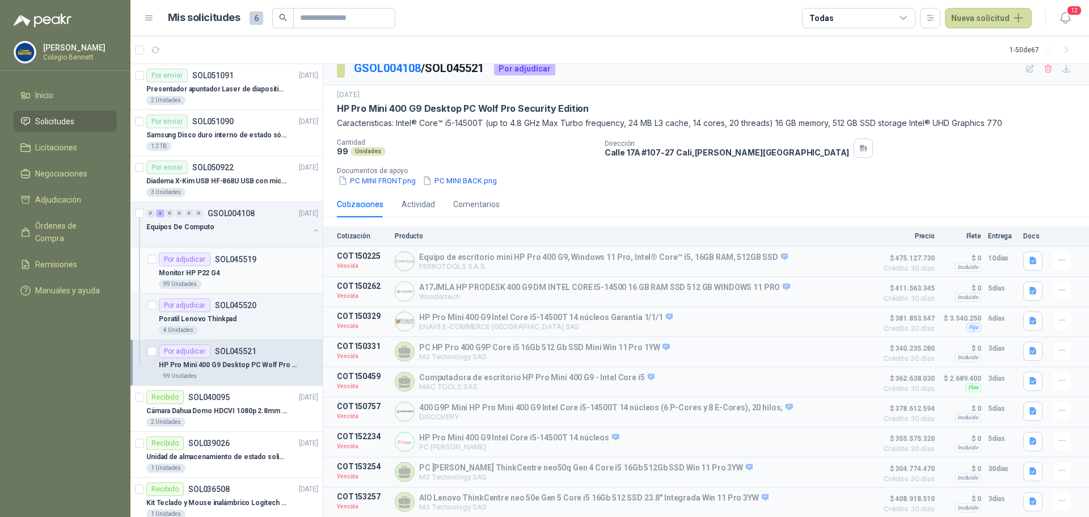
click at [248, 271] on div "Monitor HP P22 G4" at bounding box center [238, 273] width 159 height 14
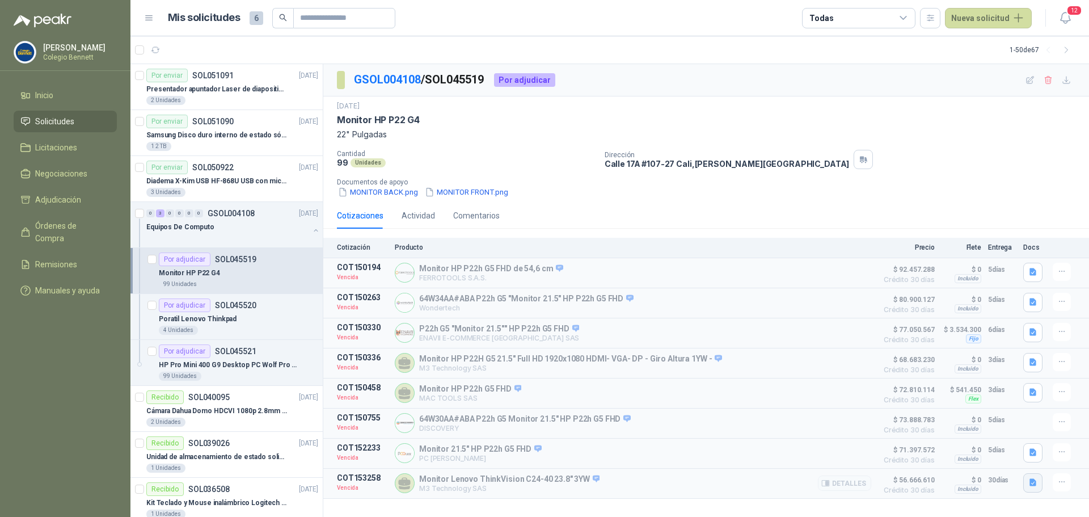
click at [1034, 486] on icon "button" at bounding box center [1032, 482] width 7 height 7
click at [1006, 462] on button "Cotizacion Colegio Bennett - Monitor Lenovo- Jun 20-25.pdf" at bounding box center [906, 461] width 256 height 12
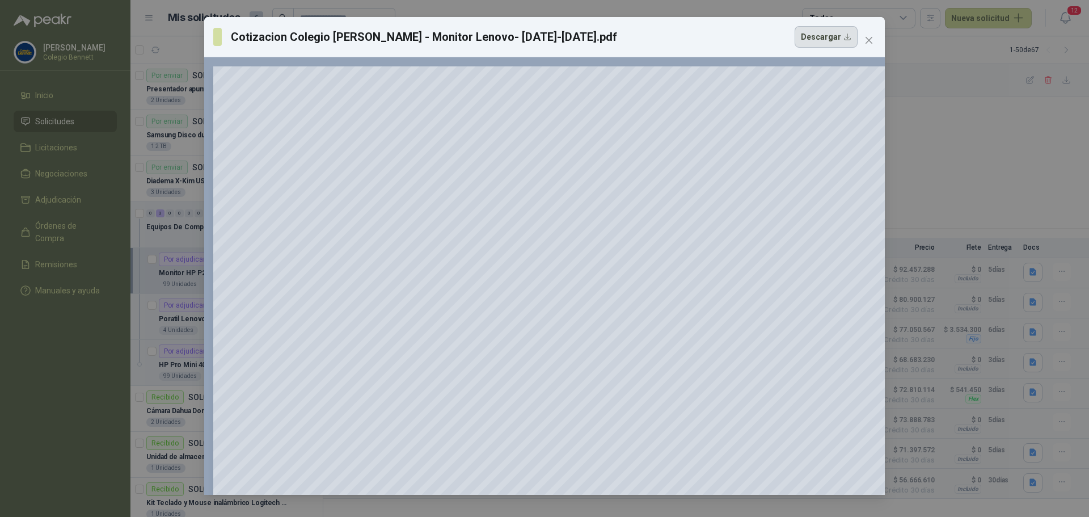
click at [822, 39] on button "Descargar" at bounding box center [825, 37] width 63 height 22
click at [864, 39] on icon "close" at bounding box center [868, 40] width 9 height 9
